Goal: Task Accomplishment & Management: Complete application form

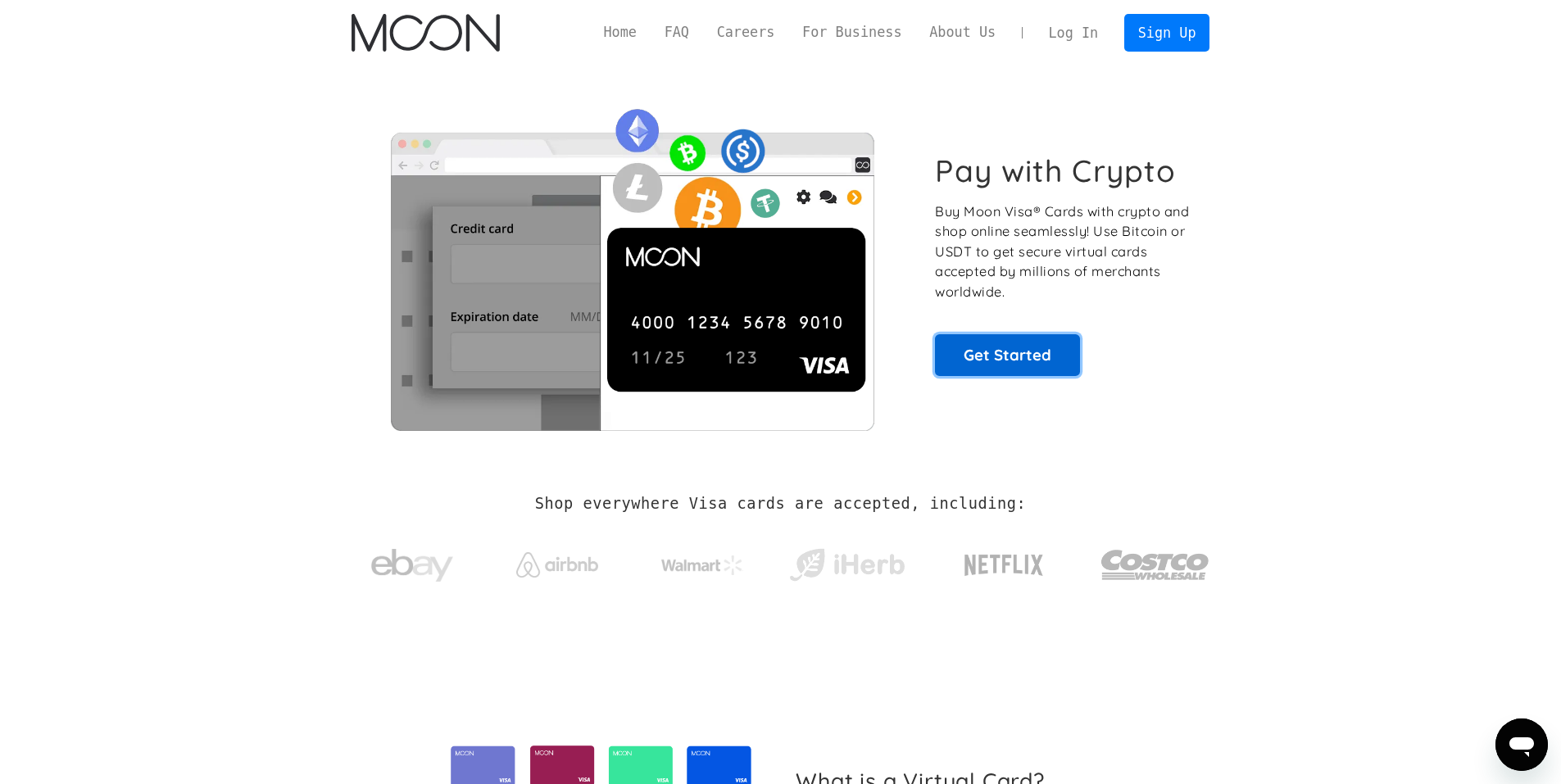
click at [1048, 345] on link "Get Started" at bounding box center [1007, 355] width 145 height 41
click at [864, 41] on link "For Business" at bounding box center [852, 32] width 127 height 20
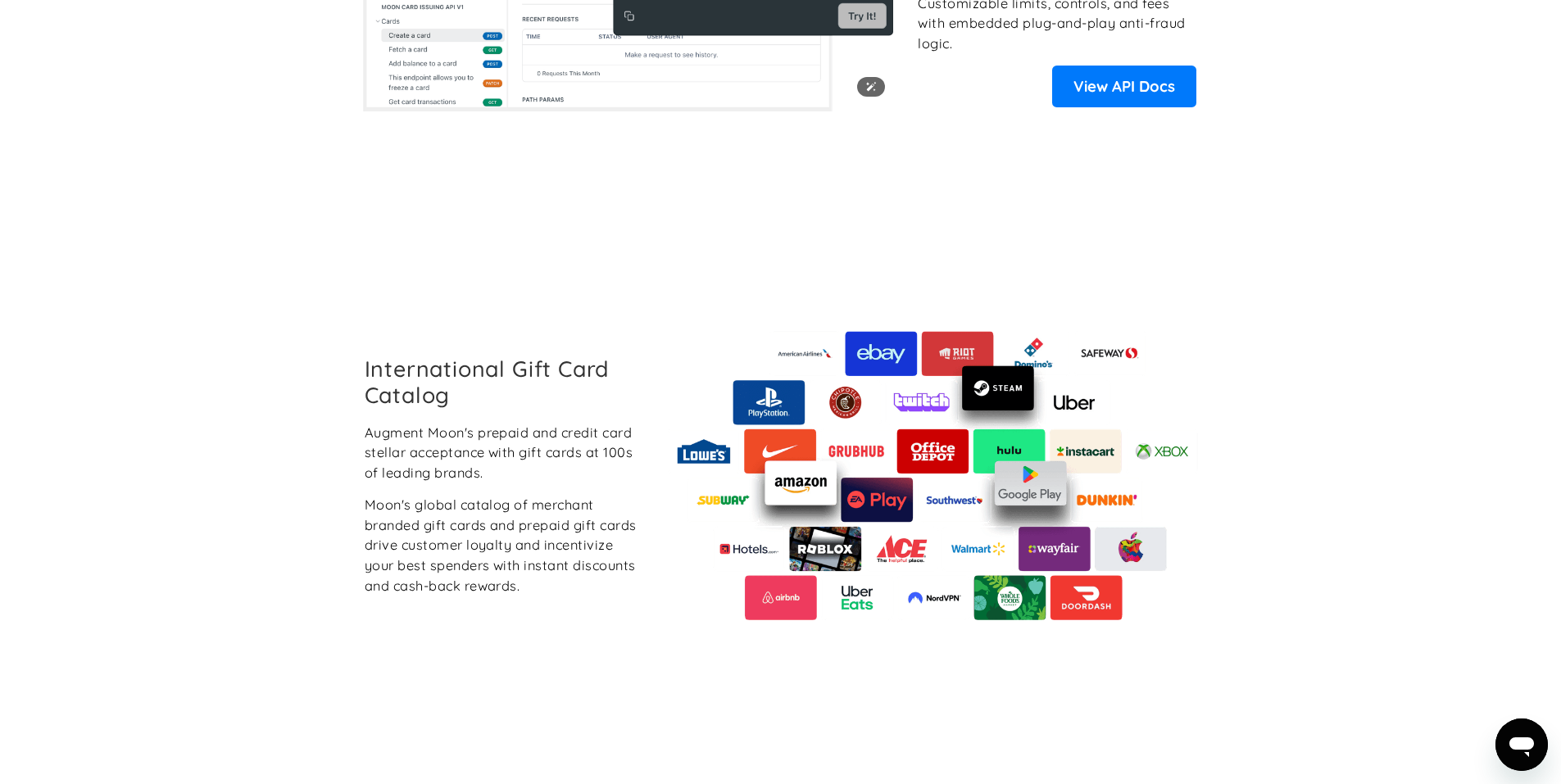
scroll to position [2293, 0]
